Goal: Find specific page/section: Find specific page/section

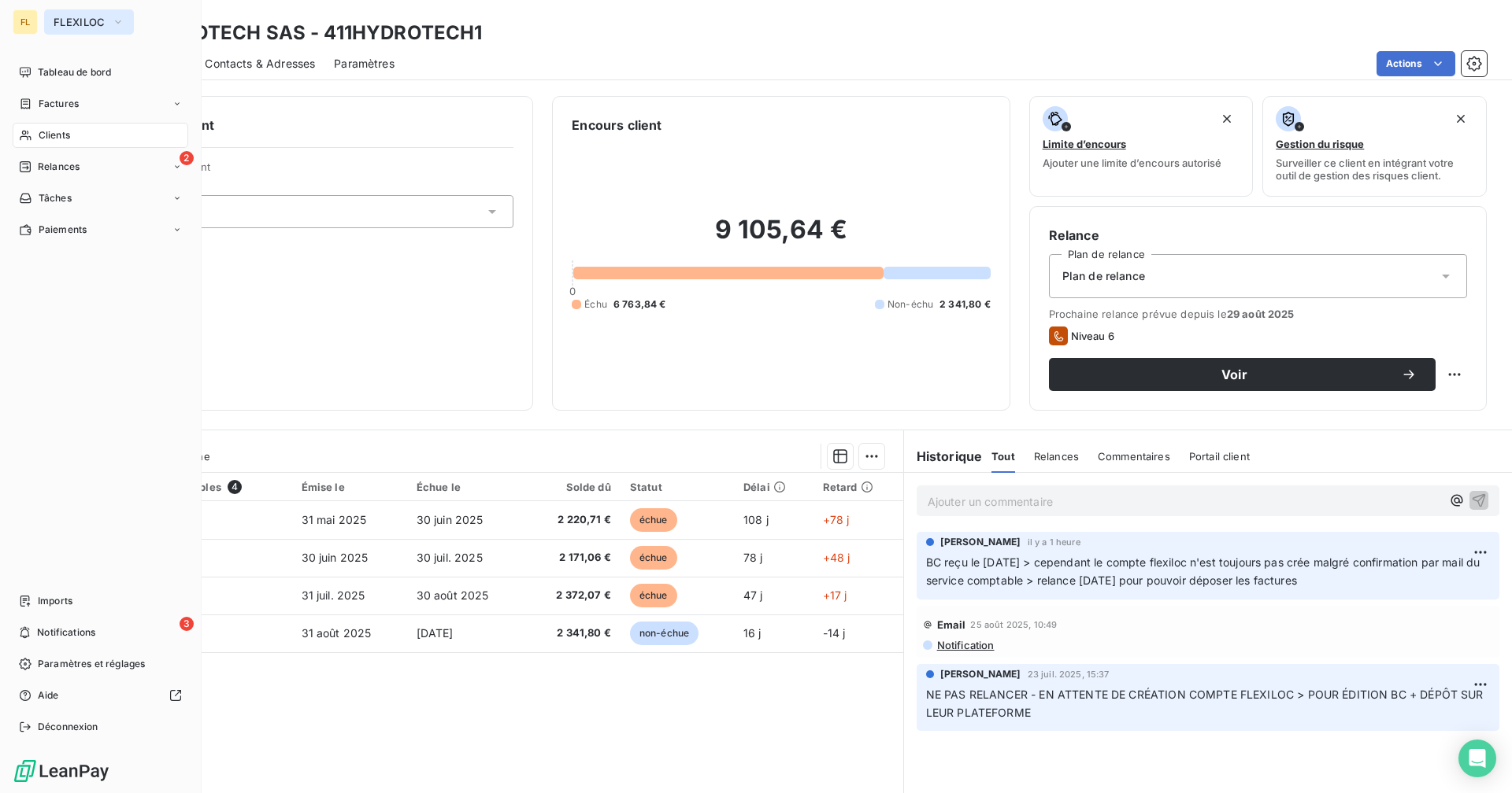
click at [56, 18] on span "FLEXILOC" at bounding box center [79, 22] width 52 height 12
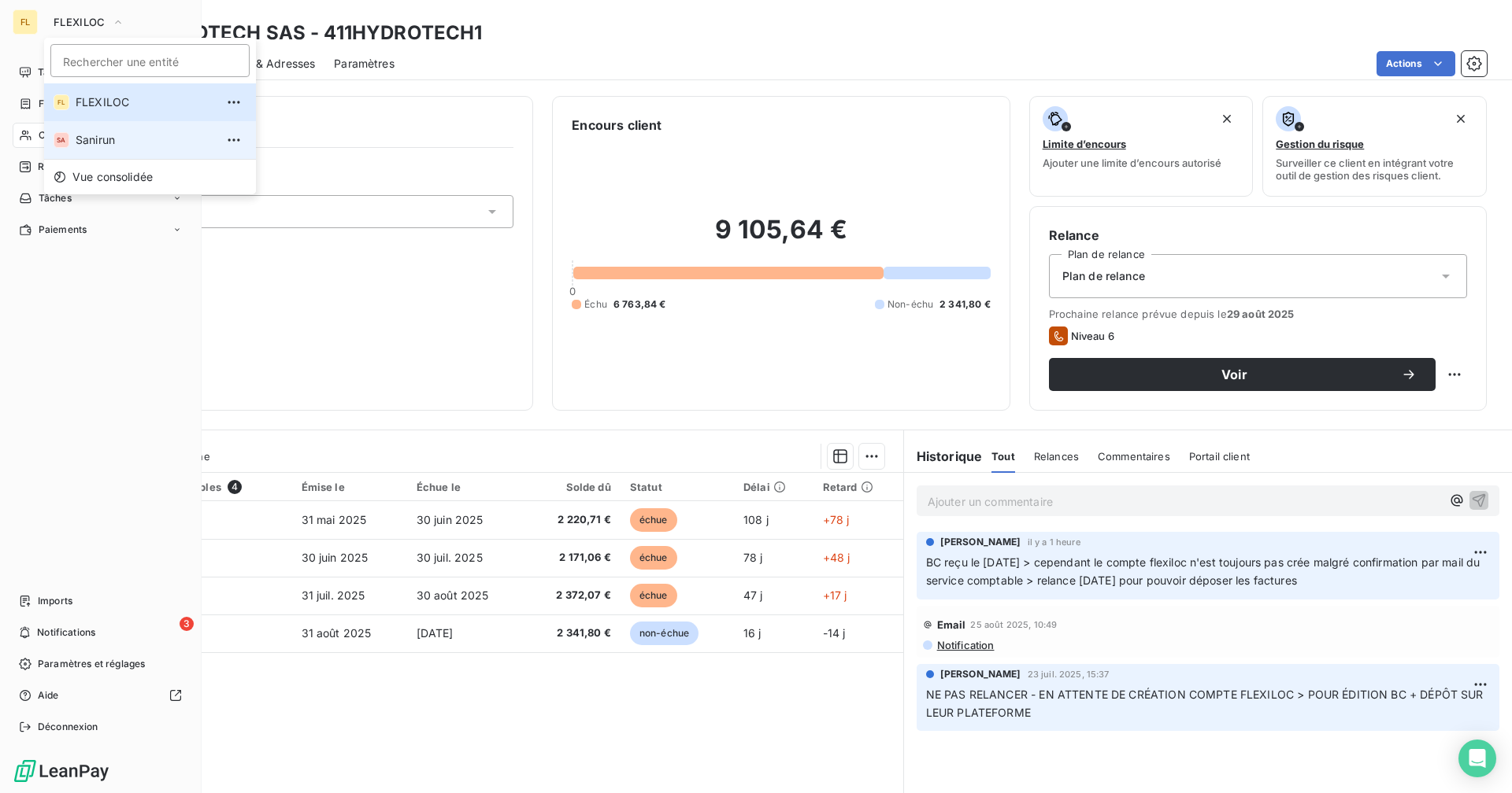
click at [108, 138] on span "Sanirun" at bounding box center [144, 140] width 139 height 16
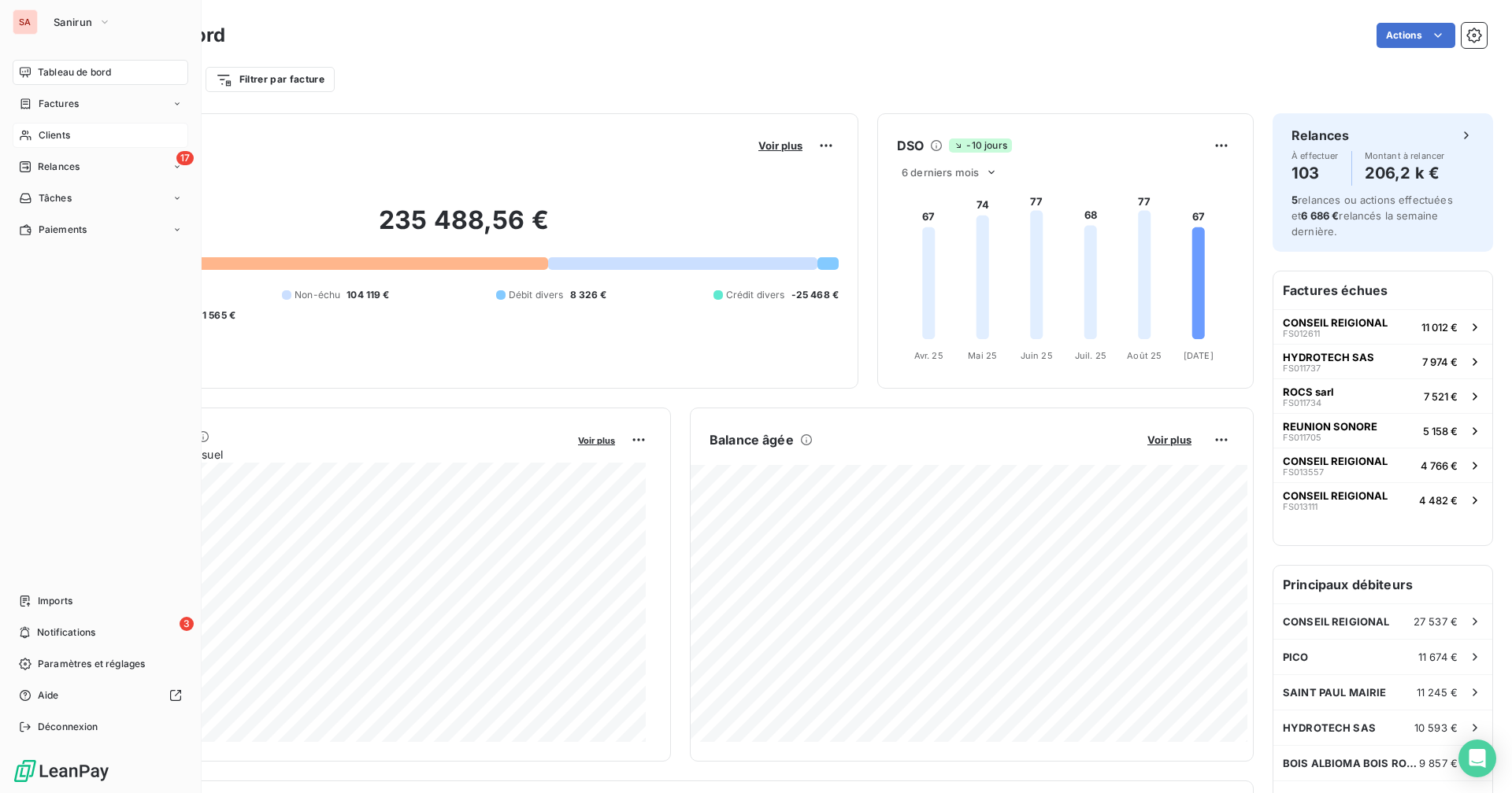
click at [58, 131] on span "Clients" at bounding box center [55, 135] width 32 height 14
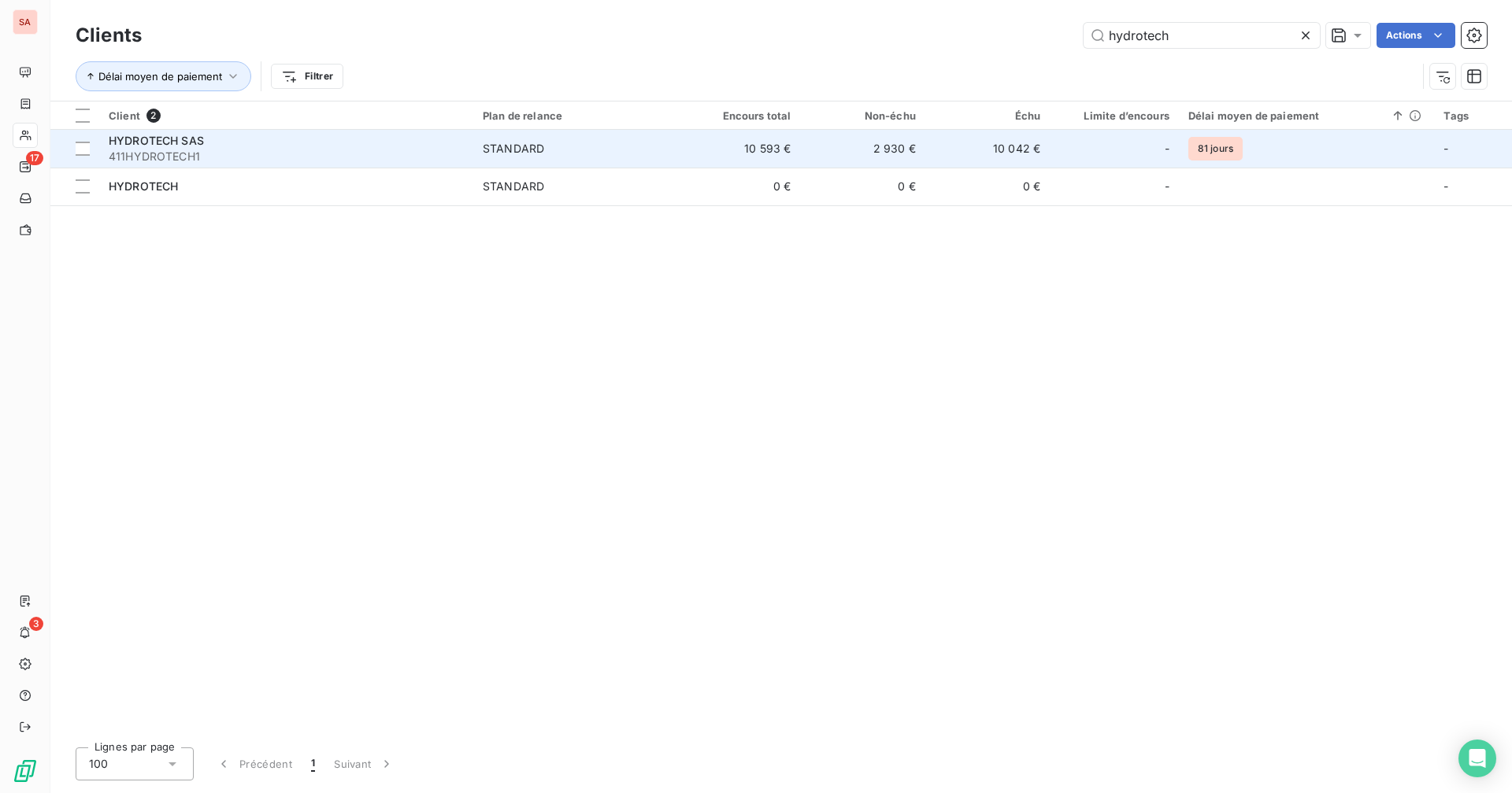
click at [915, 151] on td "2 930 €" at bounding box center [862, 149] width 125 height 38
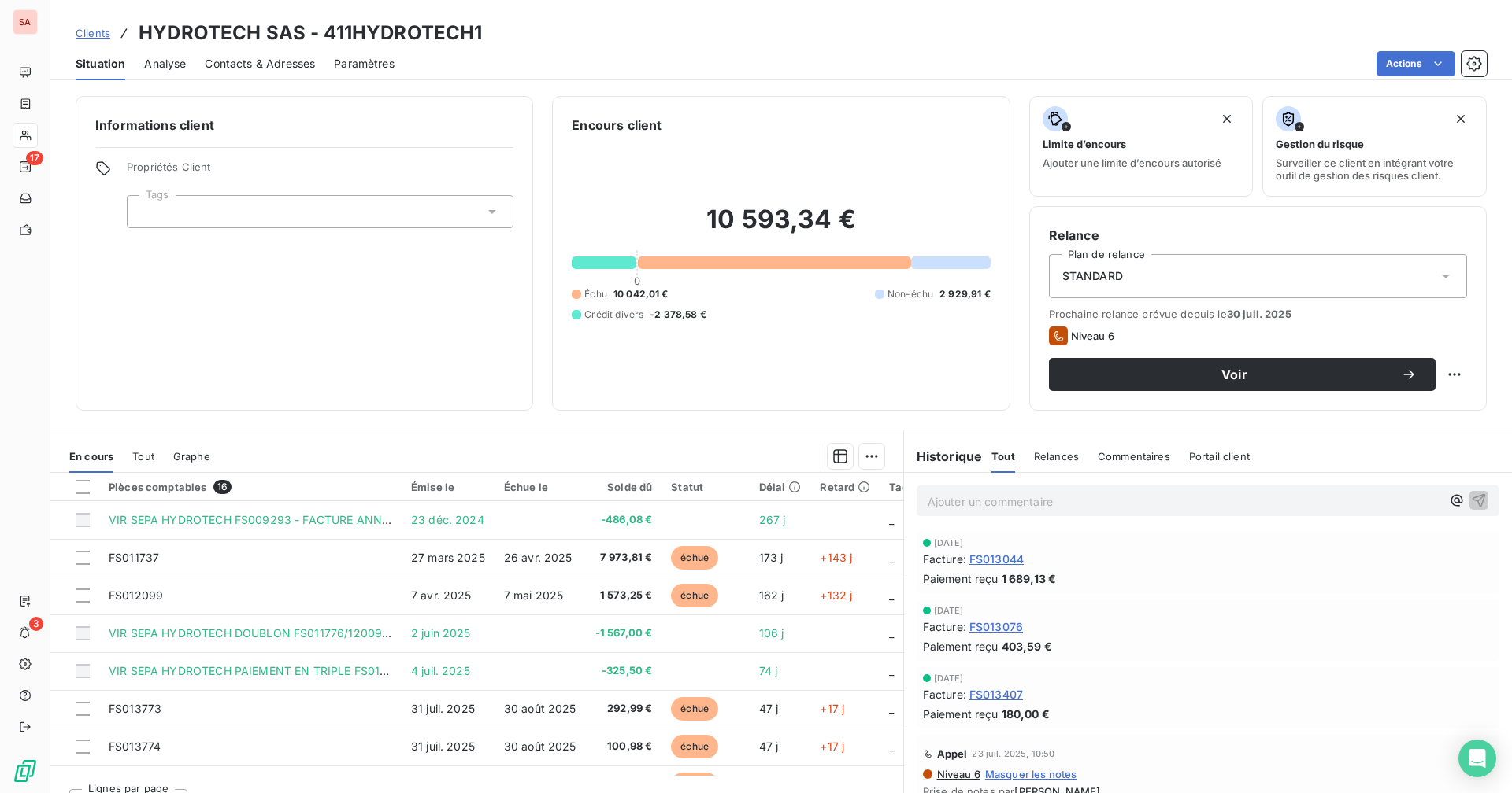
click at [1042, 498] on p "Ajouter un commentaire ﻿" at bounding box center [1184, 502] width 513 height 19
click at [1234, 505] on p "TOUTES LES FACTURES "EN COURS"" at bounding box center [1184, 501] width 513 height 18
click at [1178, 505] on p "TOUTES LES FACTURES "EN COURS"" at bounding box center [1184, 501] width 513 height 18
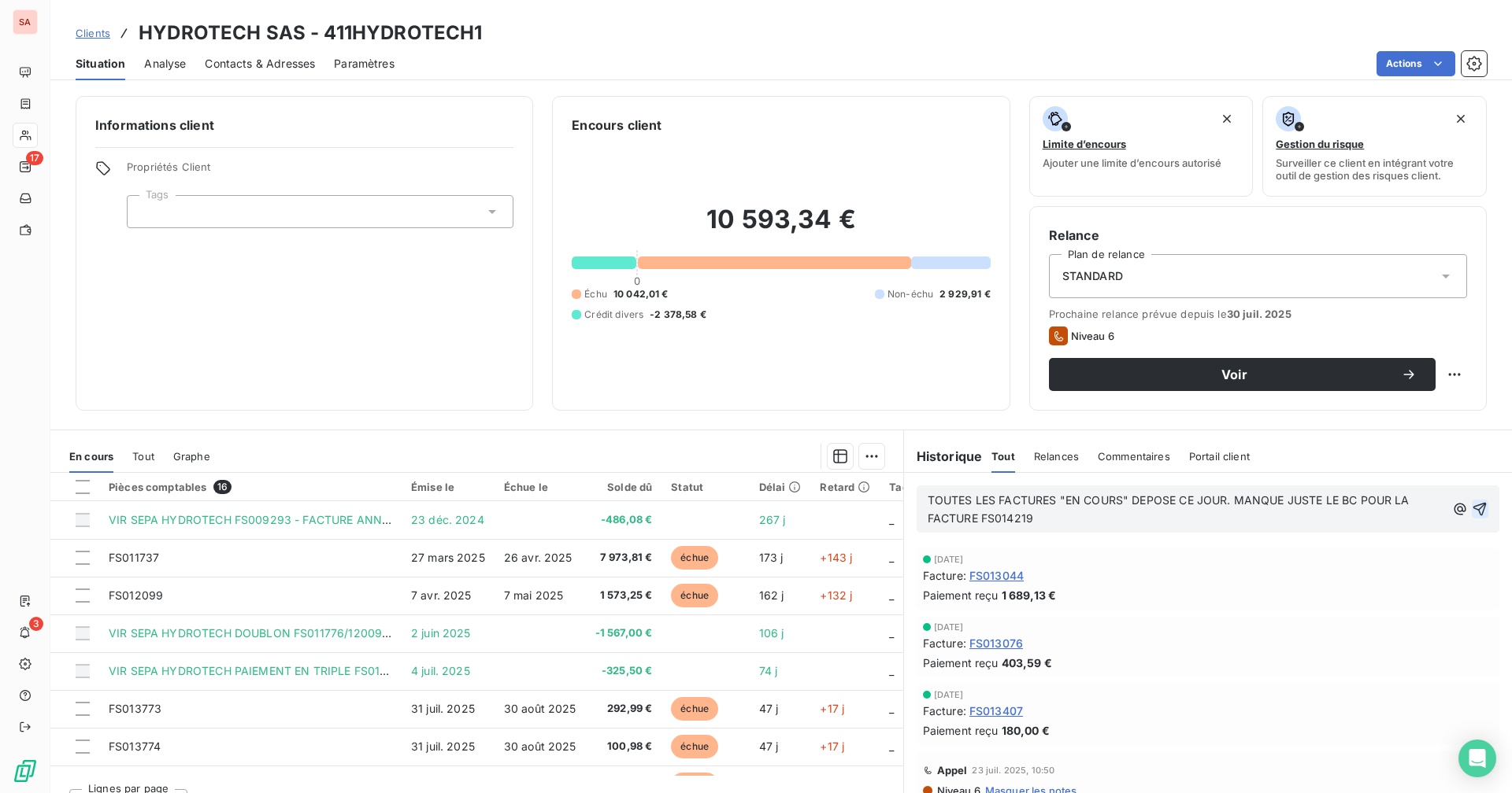
click at [1473, 506] on icon "button" at bounding box center [1479, 509] width 13 height 13
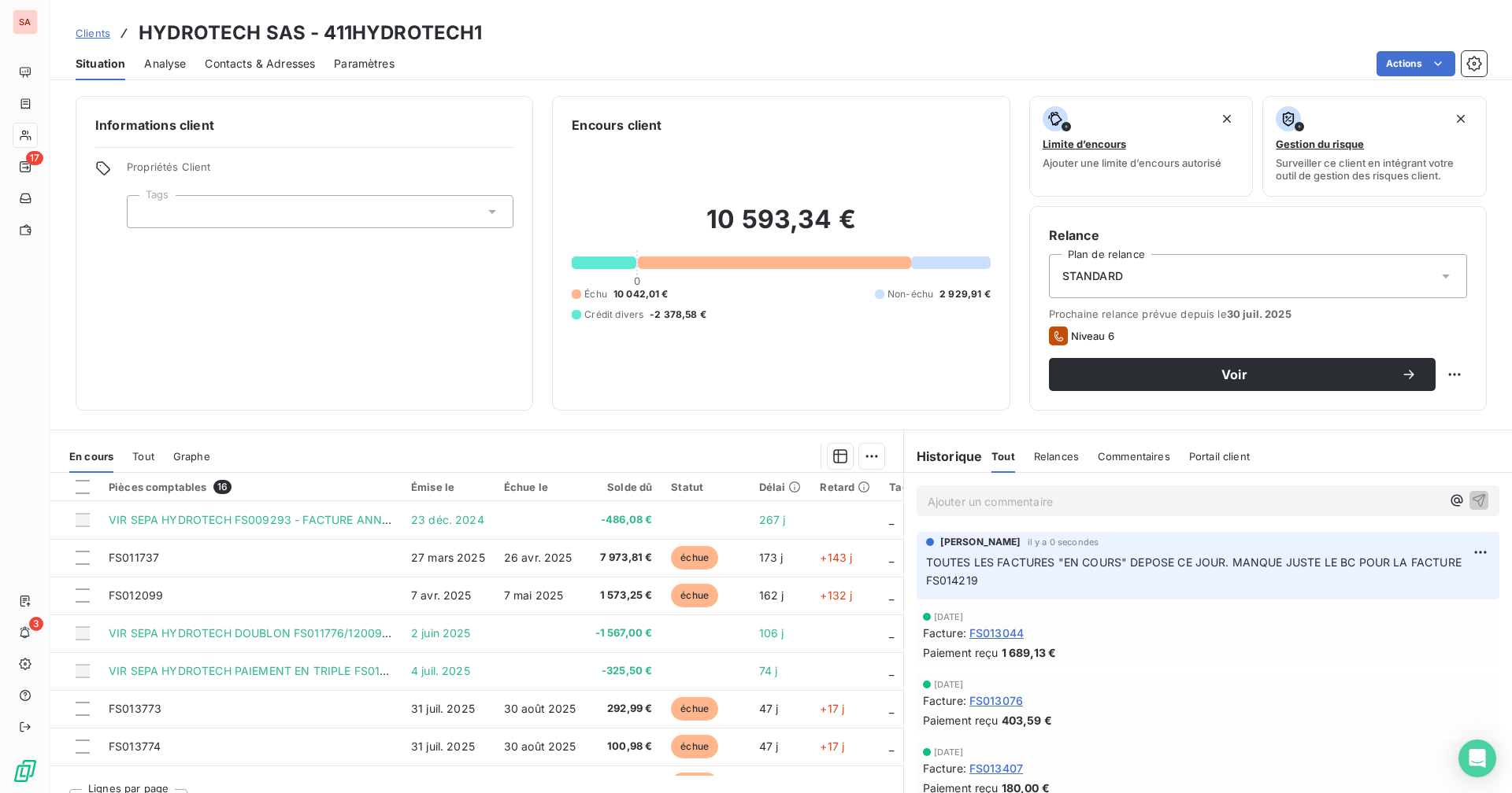
click at [1012, 499] on p "Ajouter un commentaire ﻿" at bounding box center [1184, 502] width 513 height 19
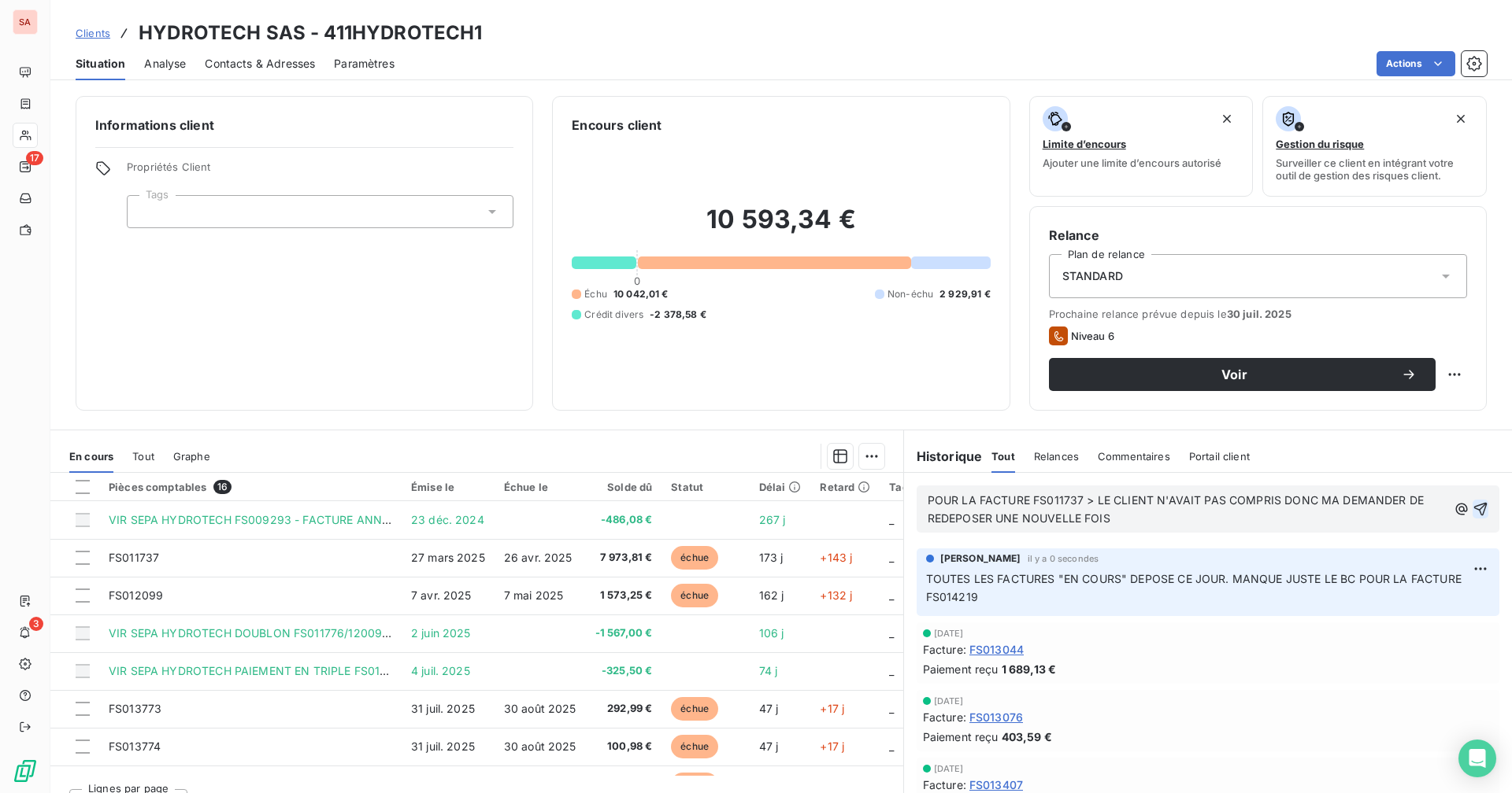
click at [1472, 509] on icon "button" at bounding box center [1480, 510] width 16 height 16
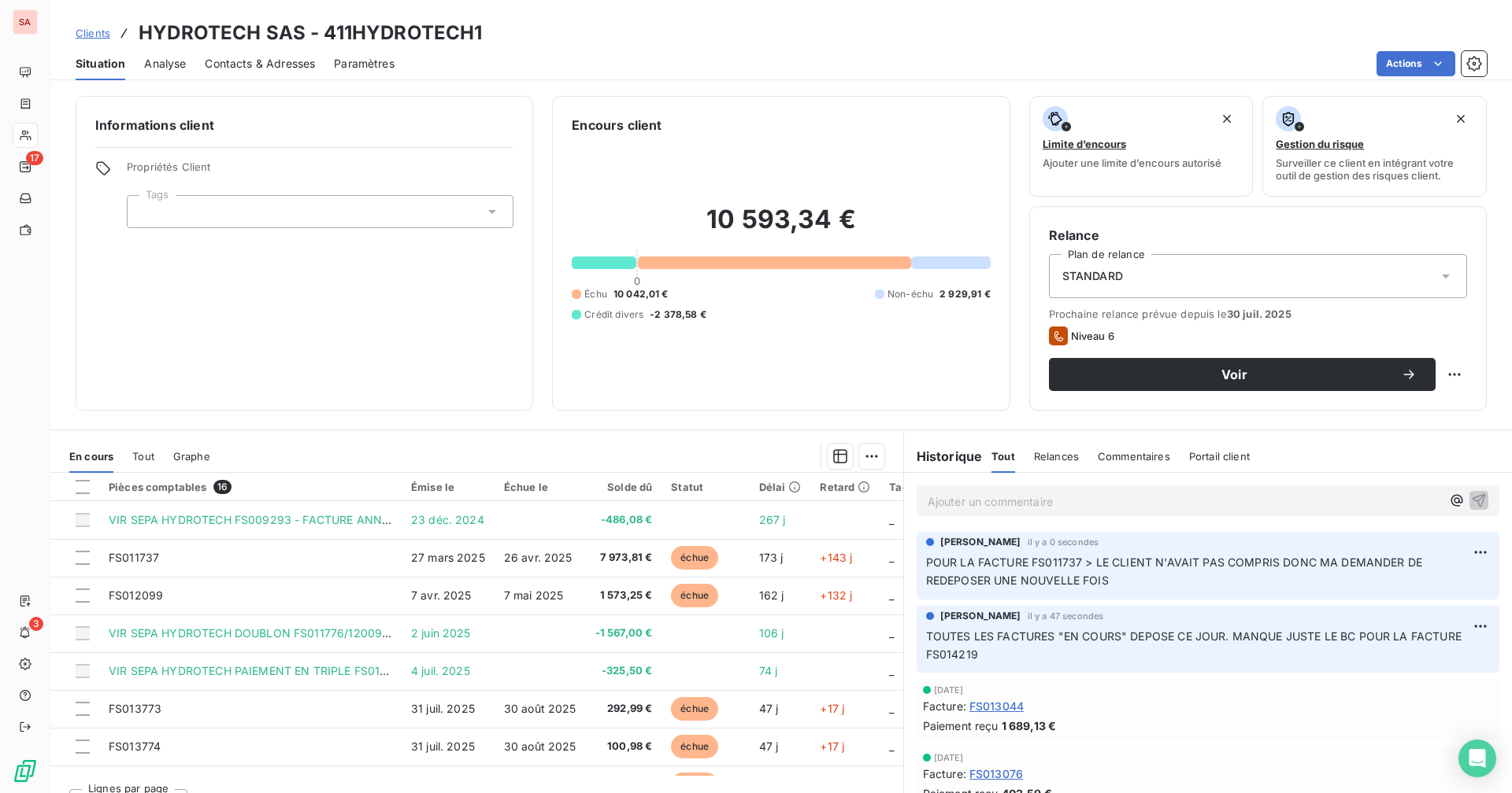
click at [1083, 507] on p "Ajouter un commentaire ﻿" at bounding box center [1184, 502] width 513 height 19
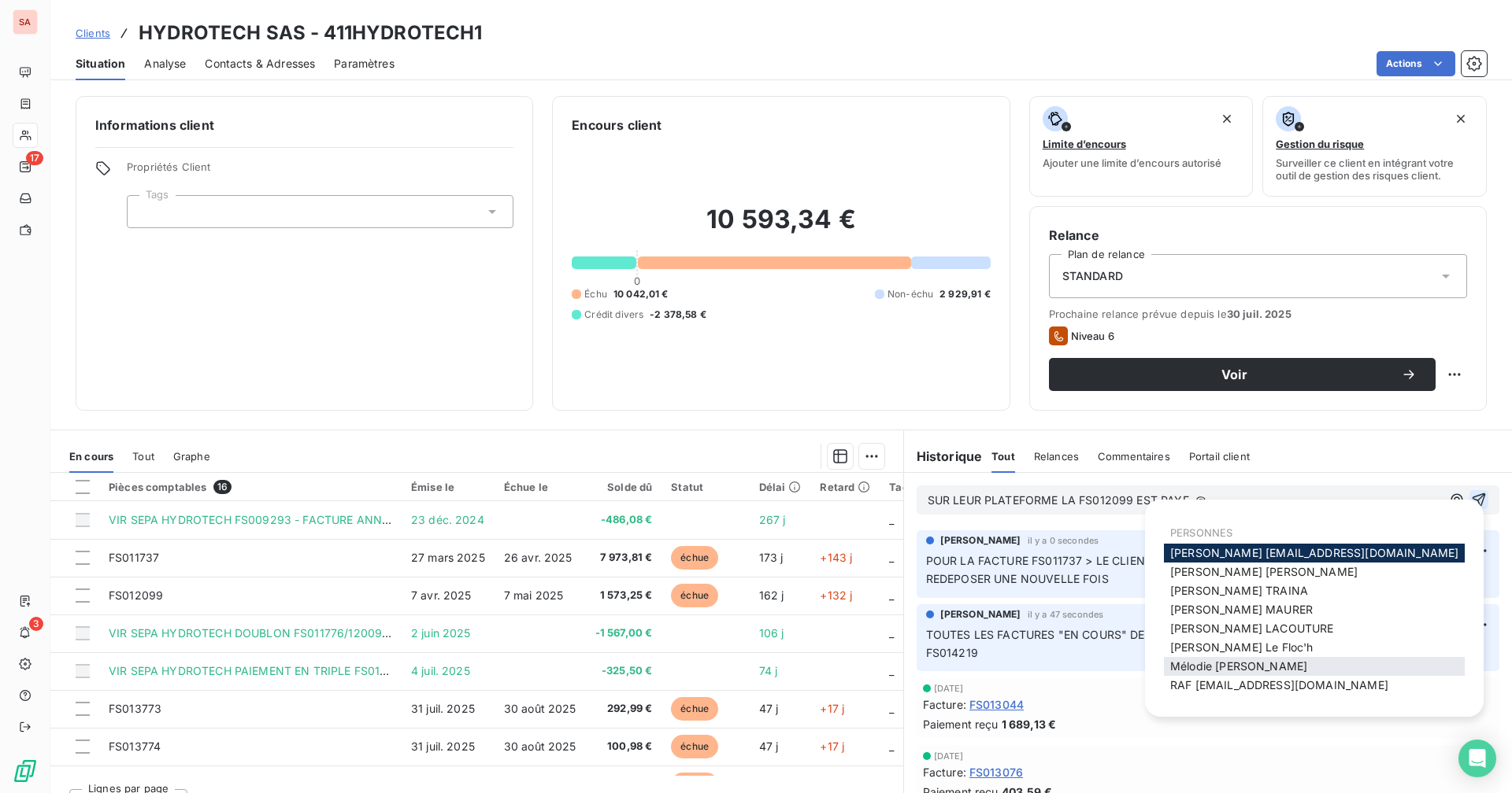
click at [1230, 665] on span "[PERSON_NAME]" at bounding box center [1238, 666] width 137 height 13
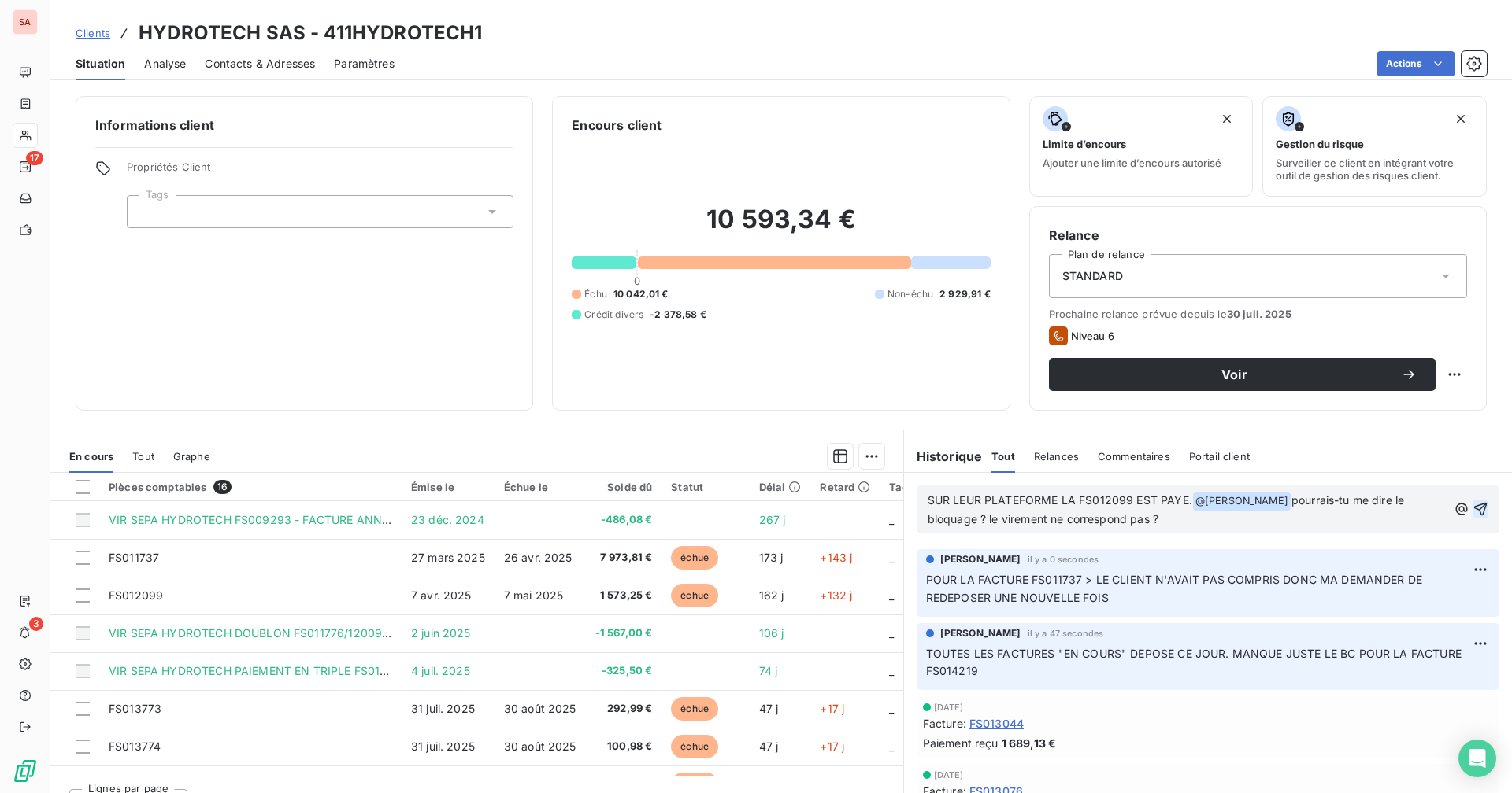
click at [1472, 504] on icon "button" at bounding box center [1480, 510] width 16 height 16
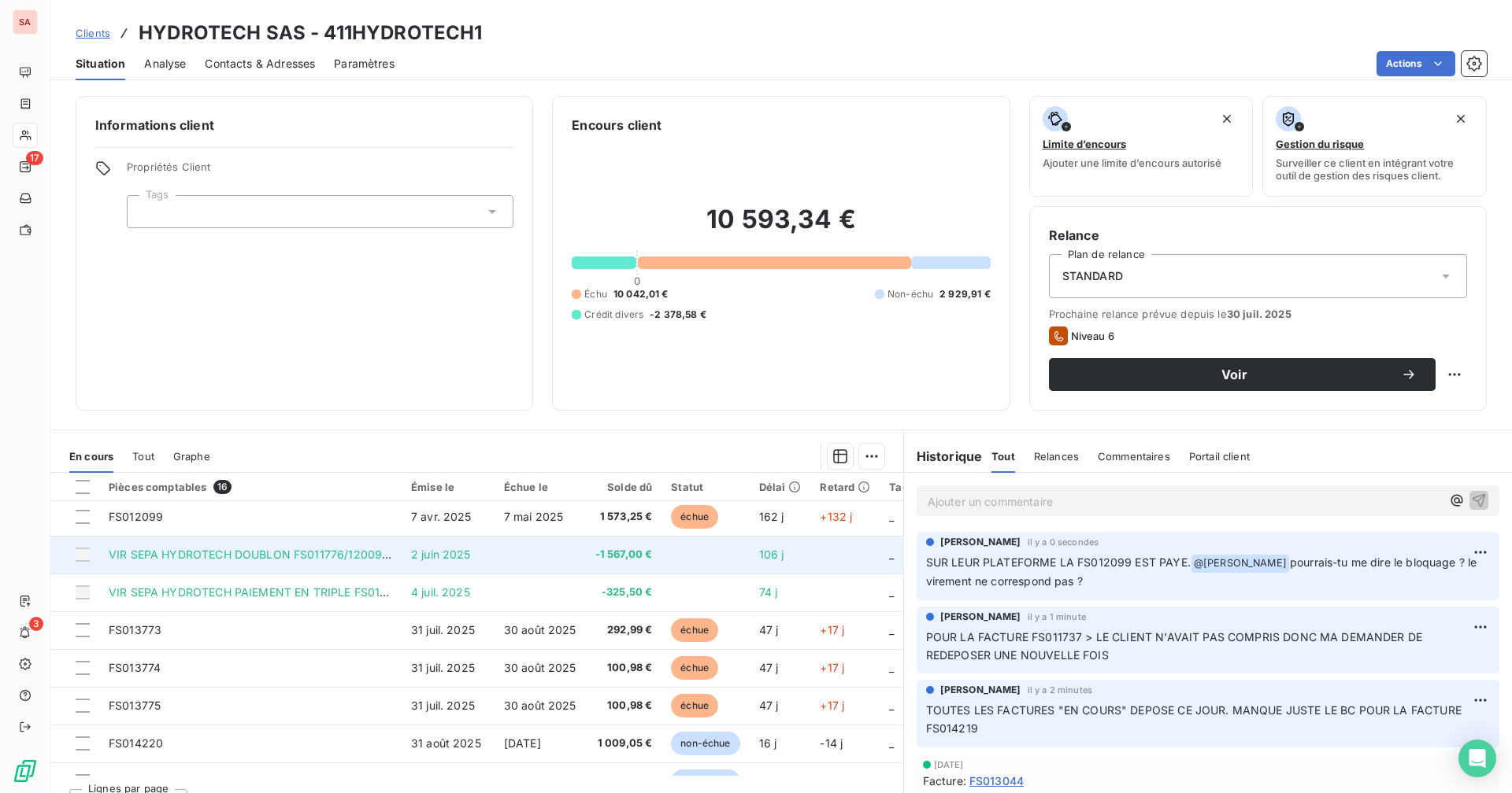
scroll to position [337, 0]
